Goal: Task Accomplishment & Management: Manage account settings

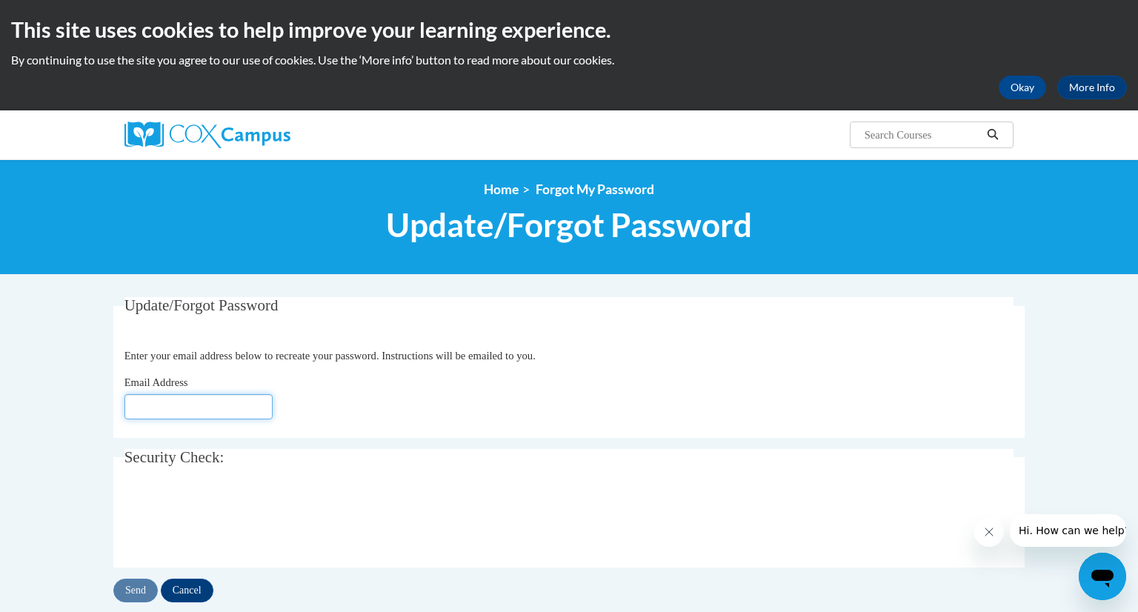
click at [230, 406] on input "Email Address" at bounding box center [198, 406] width 148 height 25
type input "[EMAIL_ADDRESS][DOMAIN_NAME]"
click at [142, 587] on input "Send" at bounding box center [135, 591] width 44 height 24
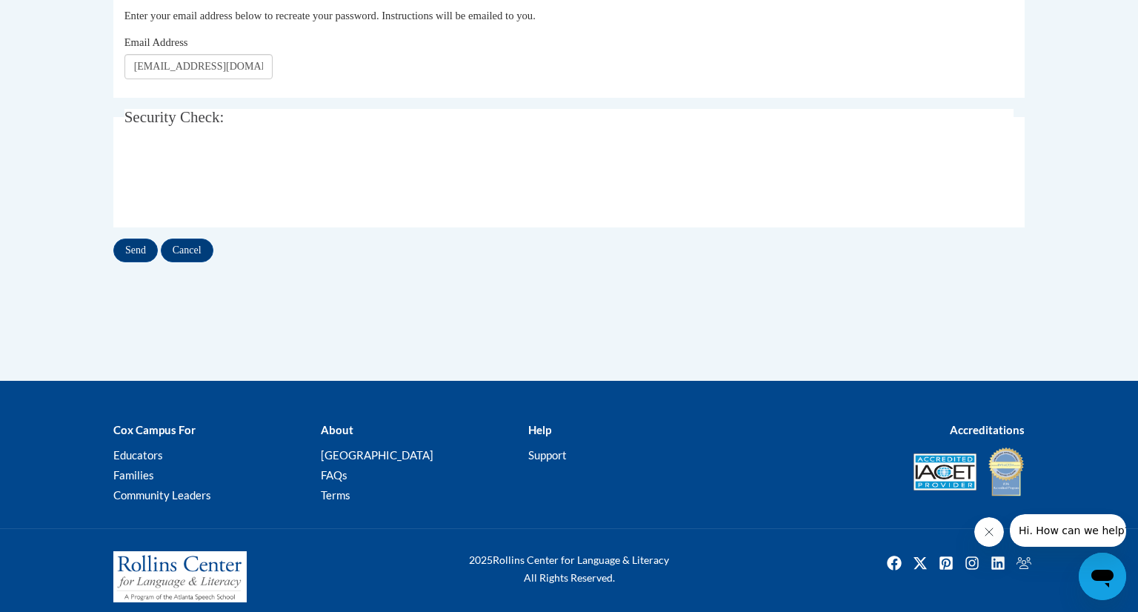
scroll to position [375, 0]
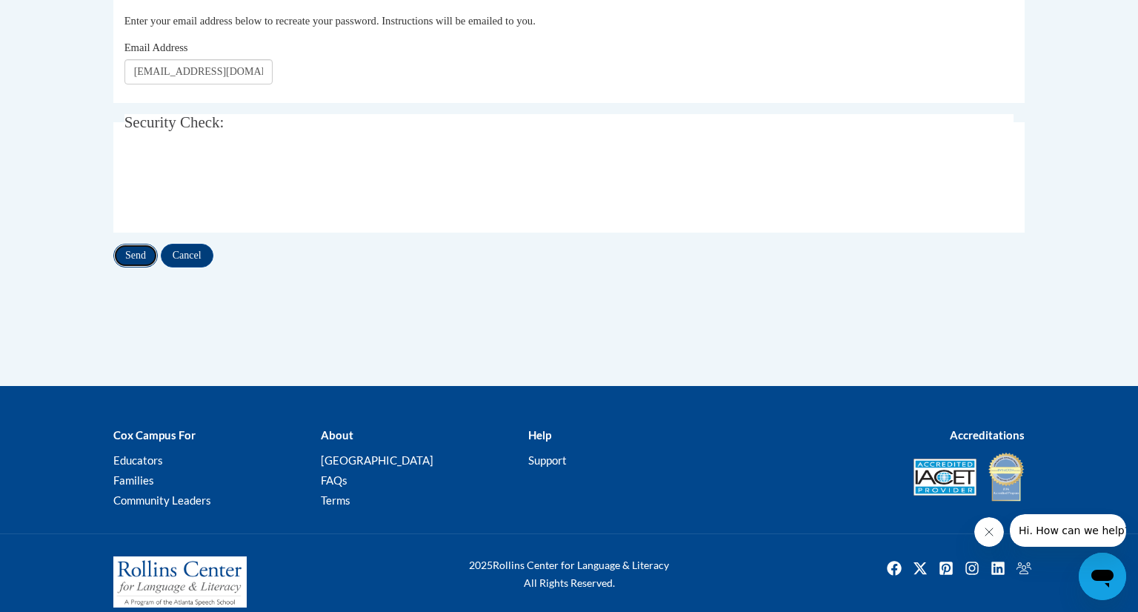
click at [136, 265] on input "Send" at bounding box center [135, 256] width 44 height 24
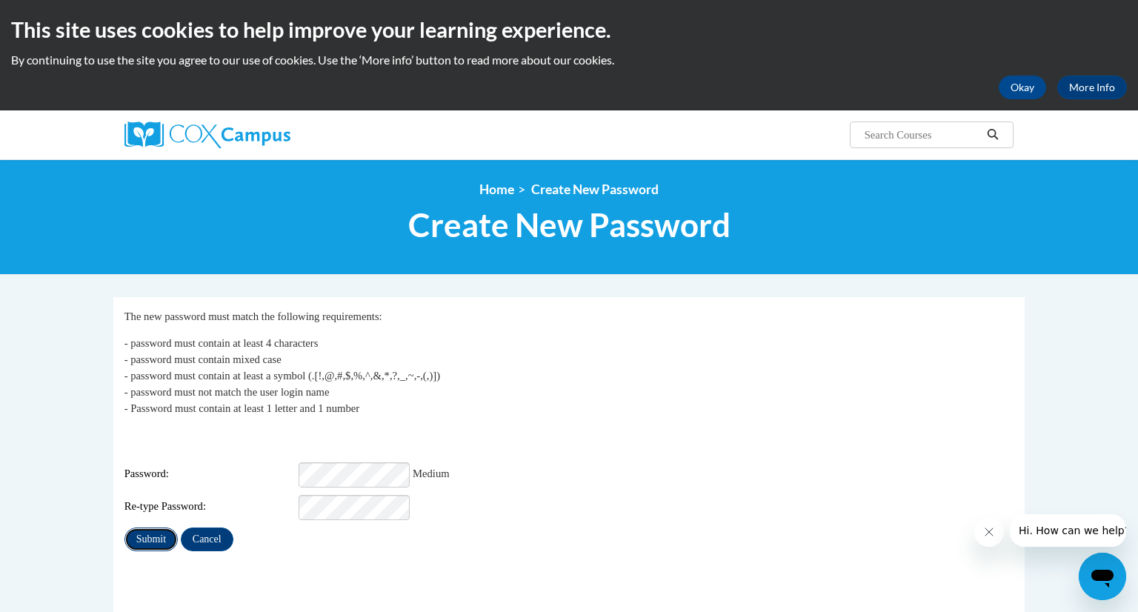
click at [139, 531] on input "Submit" at bounding box center [150, 539] width 53 height 24
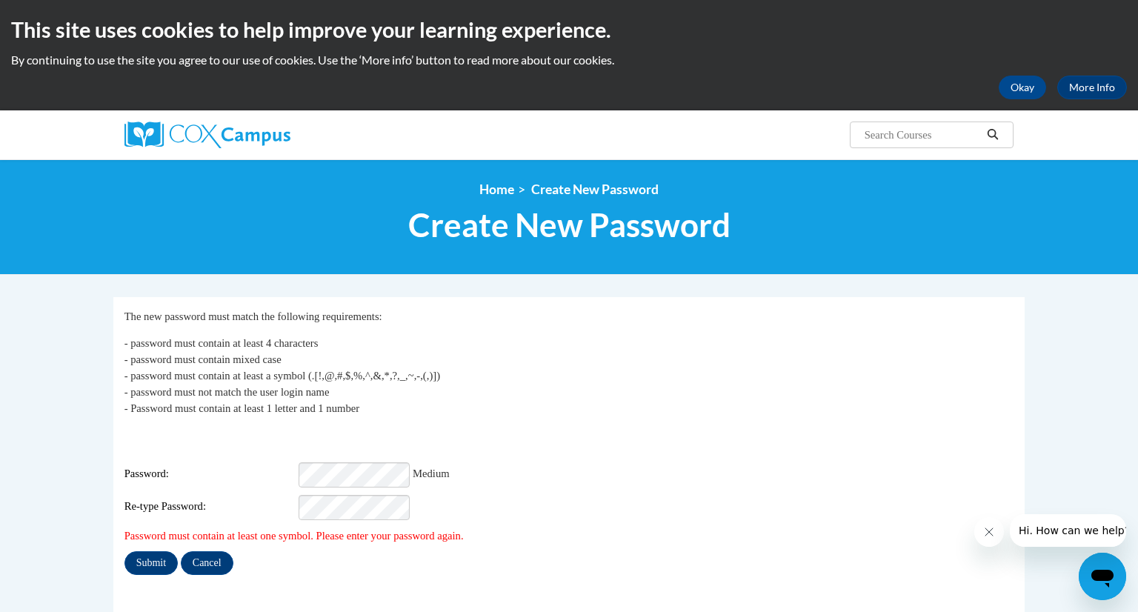
click at [448, 420] on div "My Password The new password must match the following requirements: - password …" at bounding box center [569, 441] width 890 height 267
click at [161, 553] on input "Submit" at bounding box center [150, 563] width 53 height 24
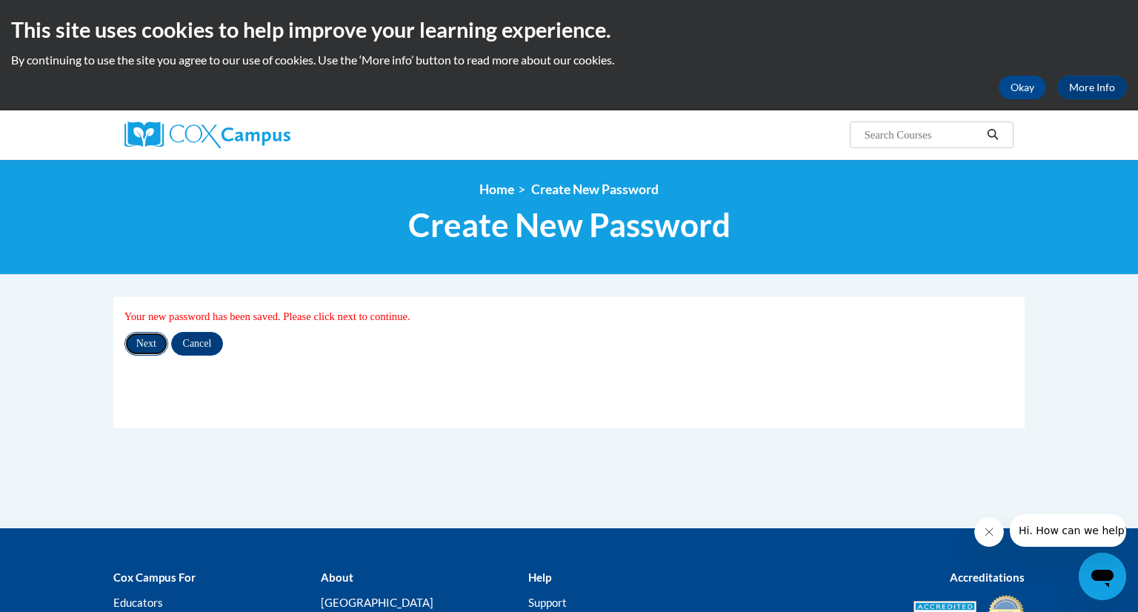
click at [149, 352] on input "Next" at bounding box center [146, 344] width 44 height 24
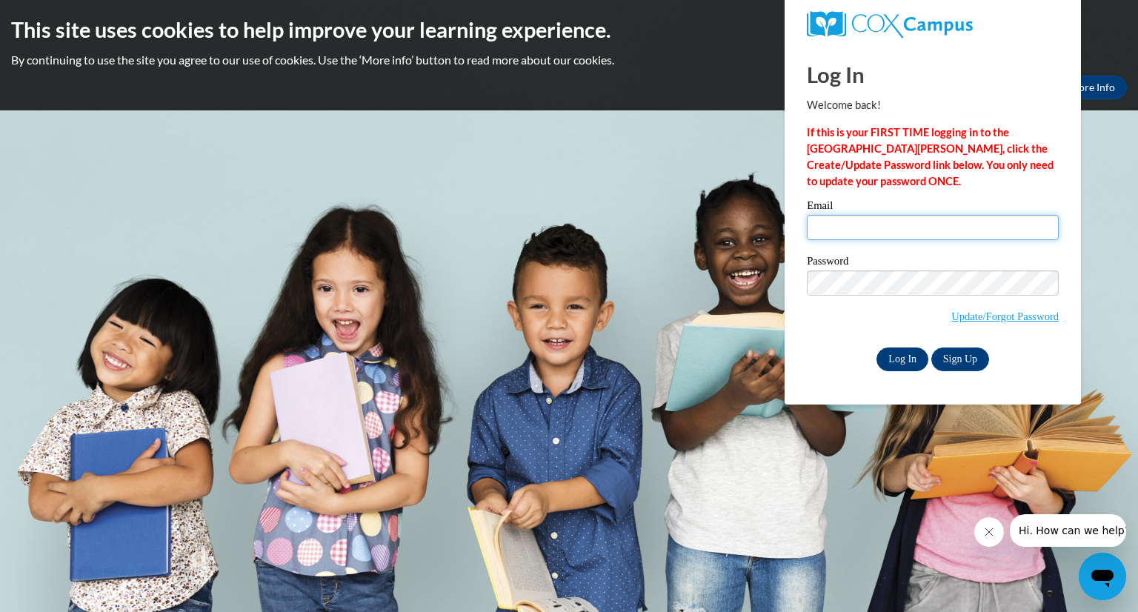
type input "[EMAIL_ADDRESS][DOMAIN_NAME]"
click at [908, 364] on input "Log In" at bounding box center [902, 359] width 52 height 24
